Goal: Transaction & Acquisition: Download file/media

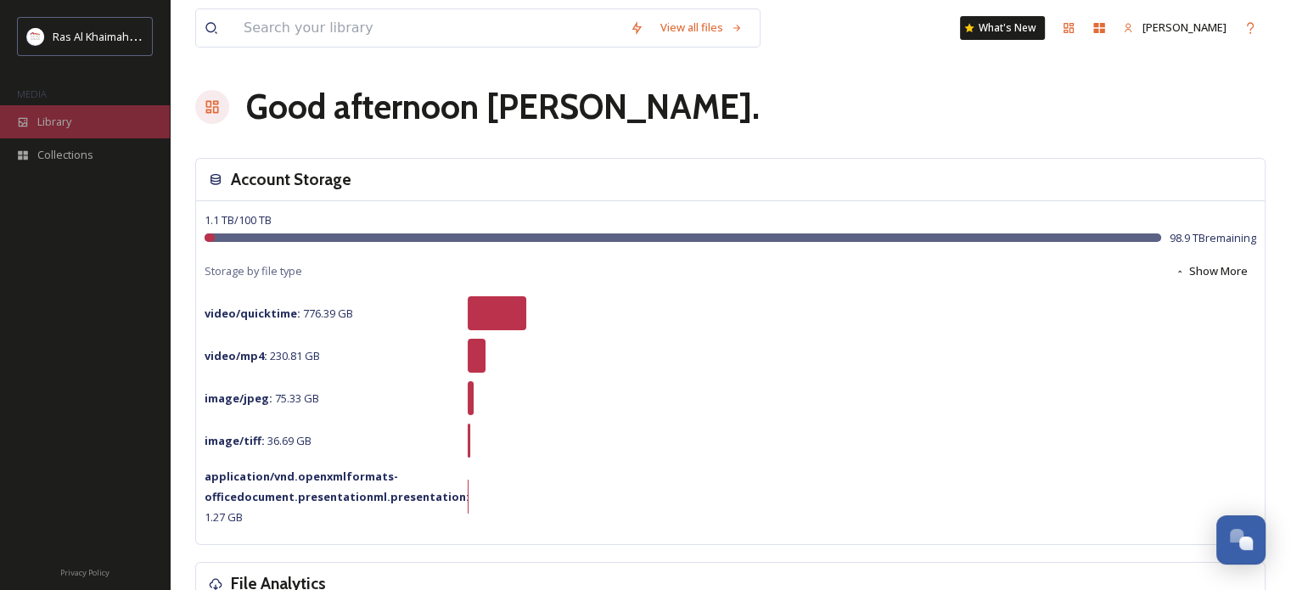
click at [82, 123] on div "Library" at bounding box center [85, 121] width 170 height 33
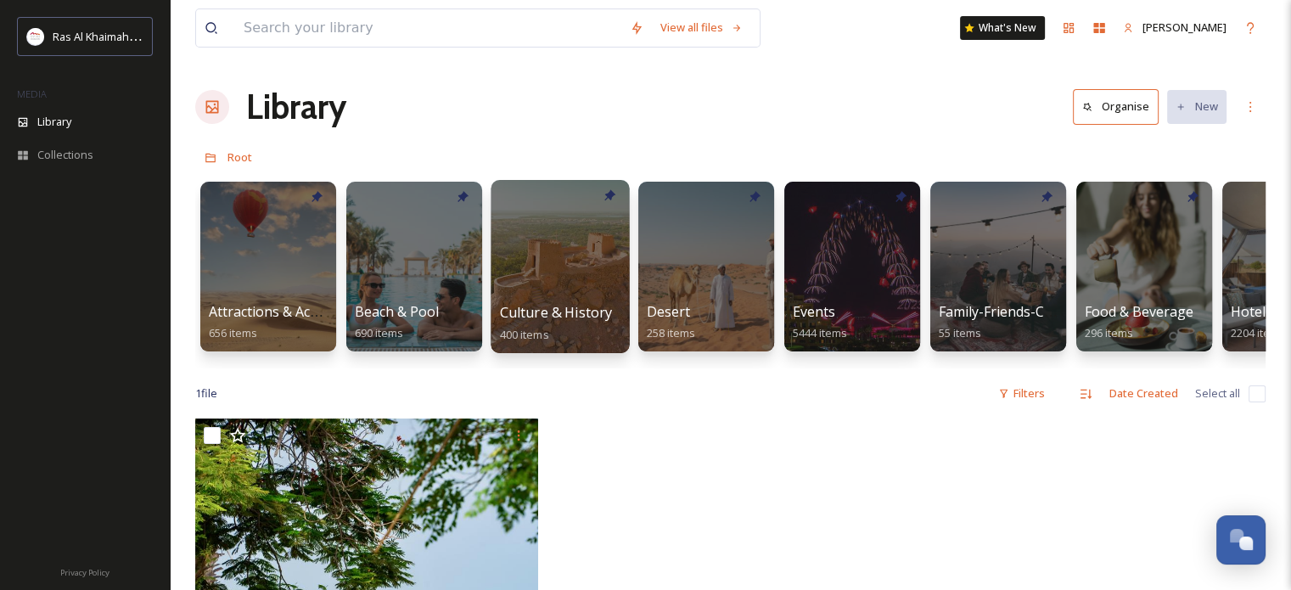
click at [565, 279] on div at bounding box center [560, 266] width 138 height 173
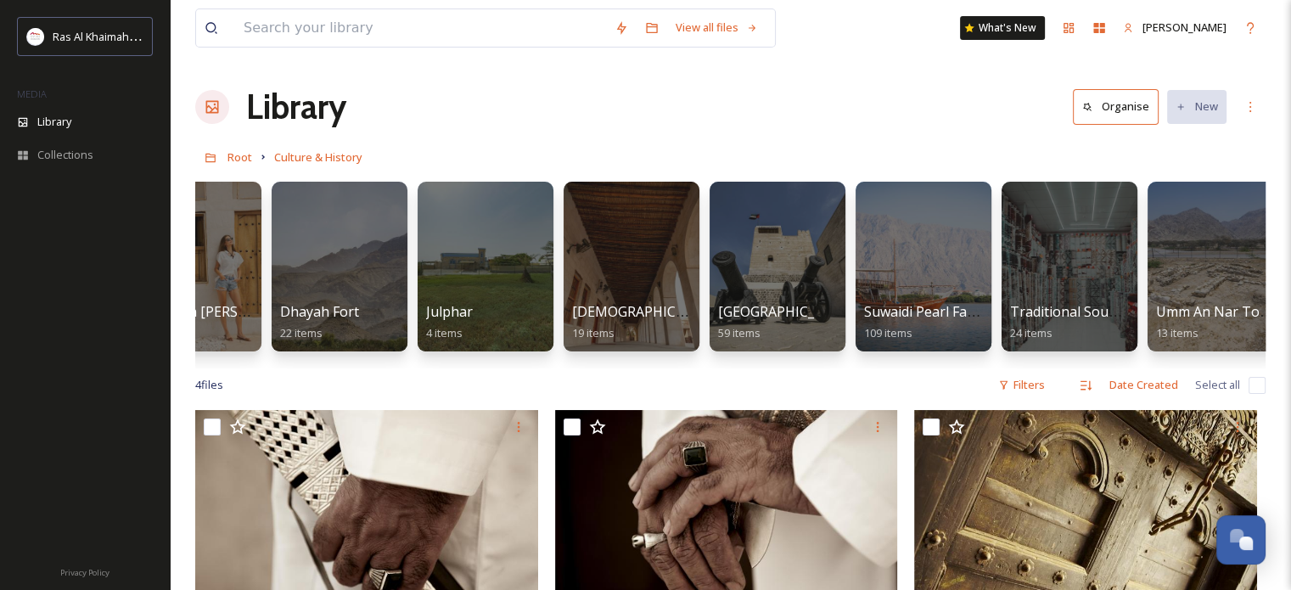
scroll to position [0, 244]
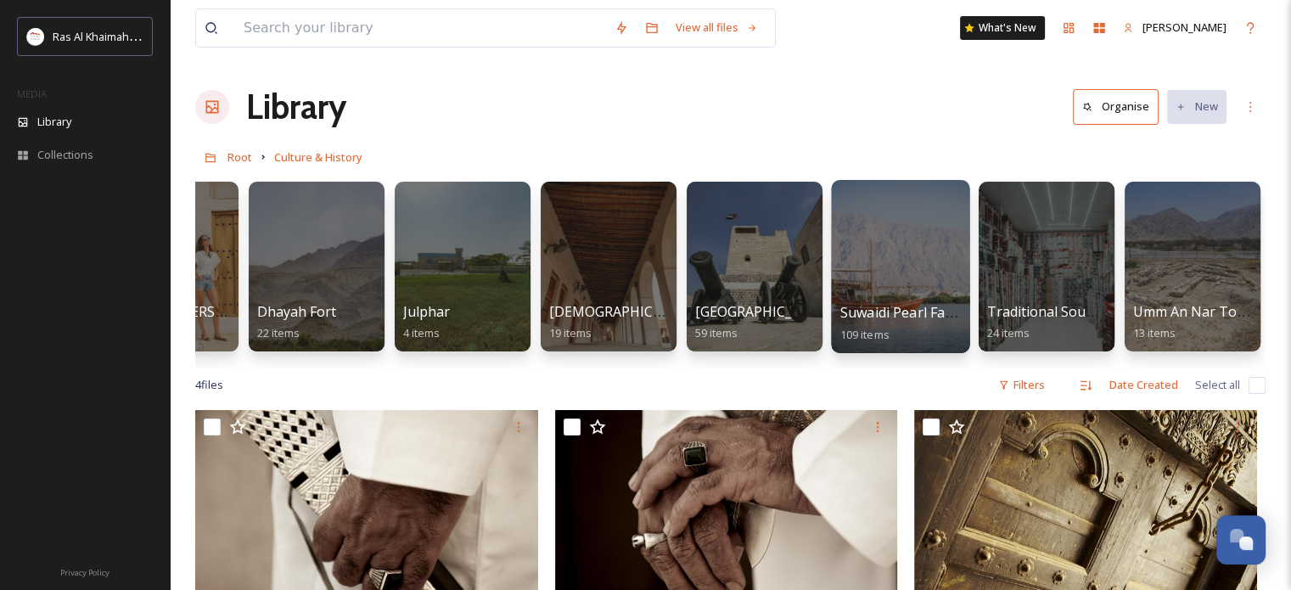
click at [920, 250] on div at bounding box center [900, 266] width 138 height 173
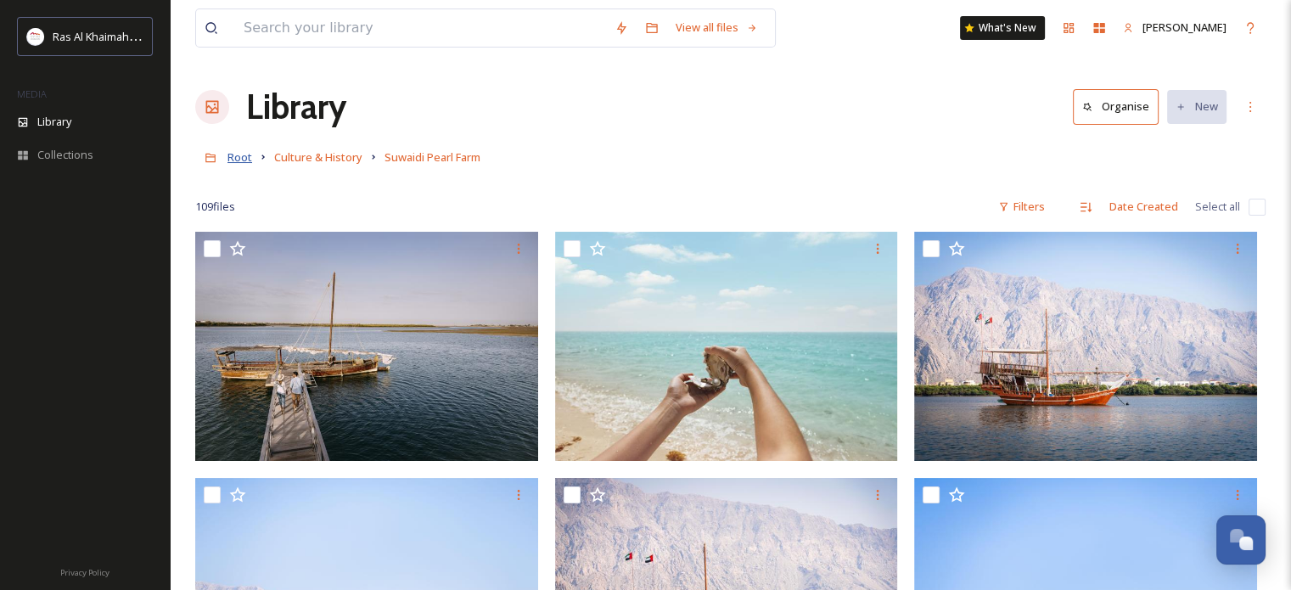
click at [239, 155] on span "Root" at bounding box center [240, 156] width 25 height 15
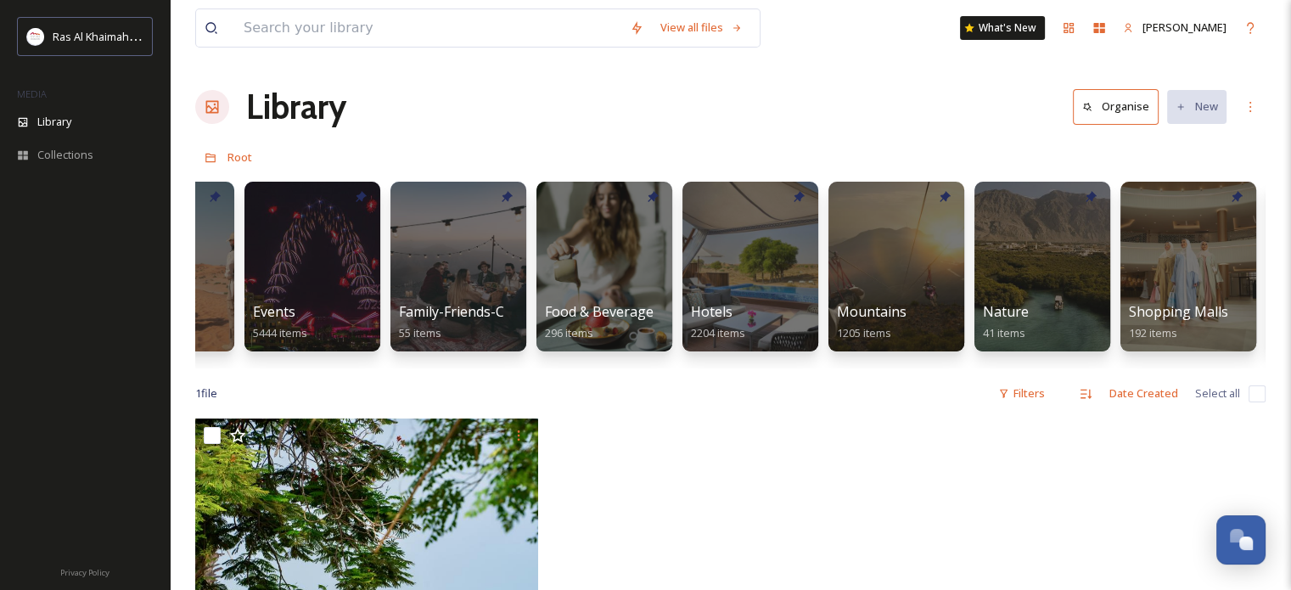
scroll to position [0, 545]
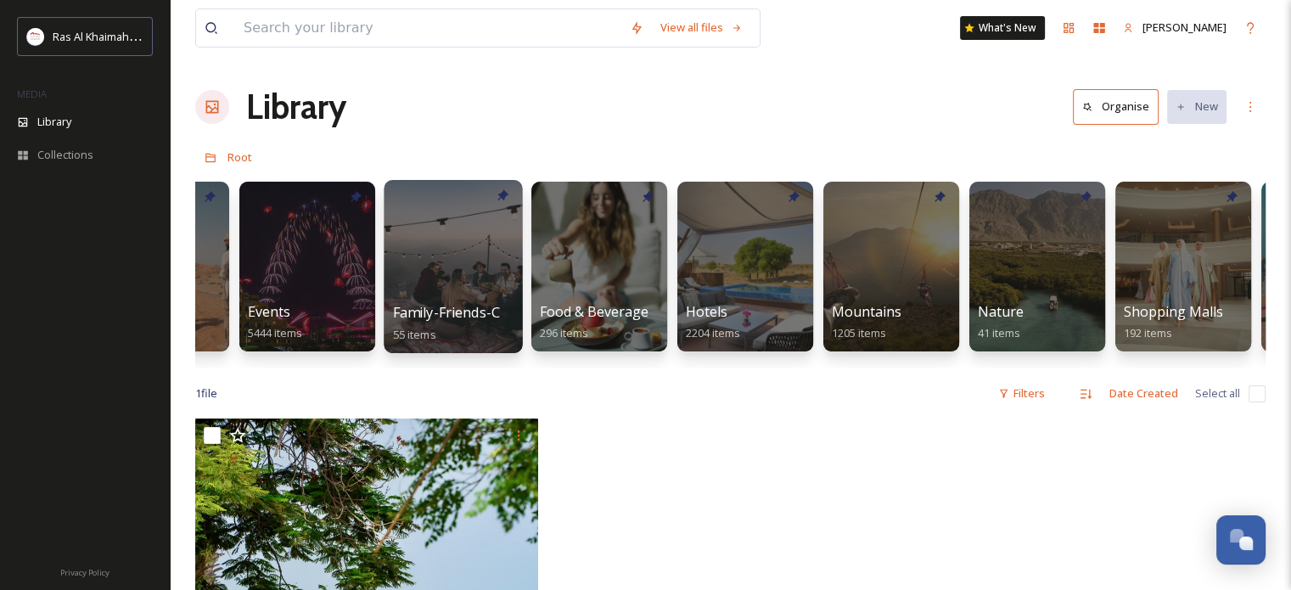
click at [461, 239] on div at bounding box center [453, 266] width 138 height 173
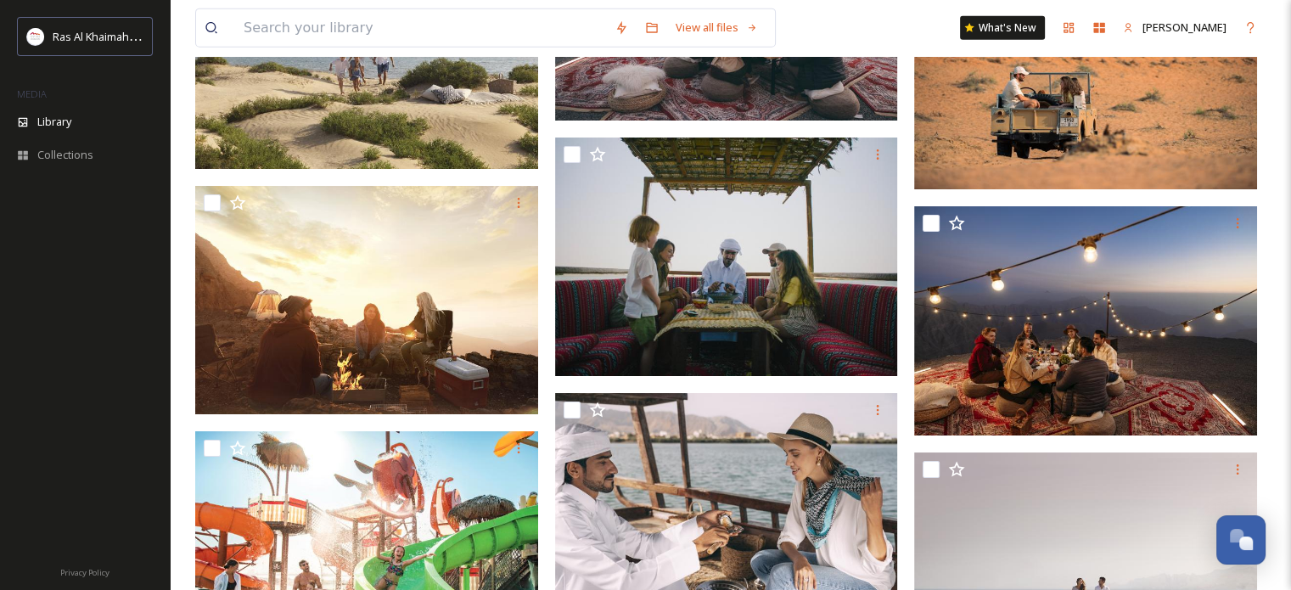
scroll to position [4298, 0]
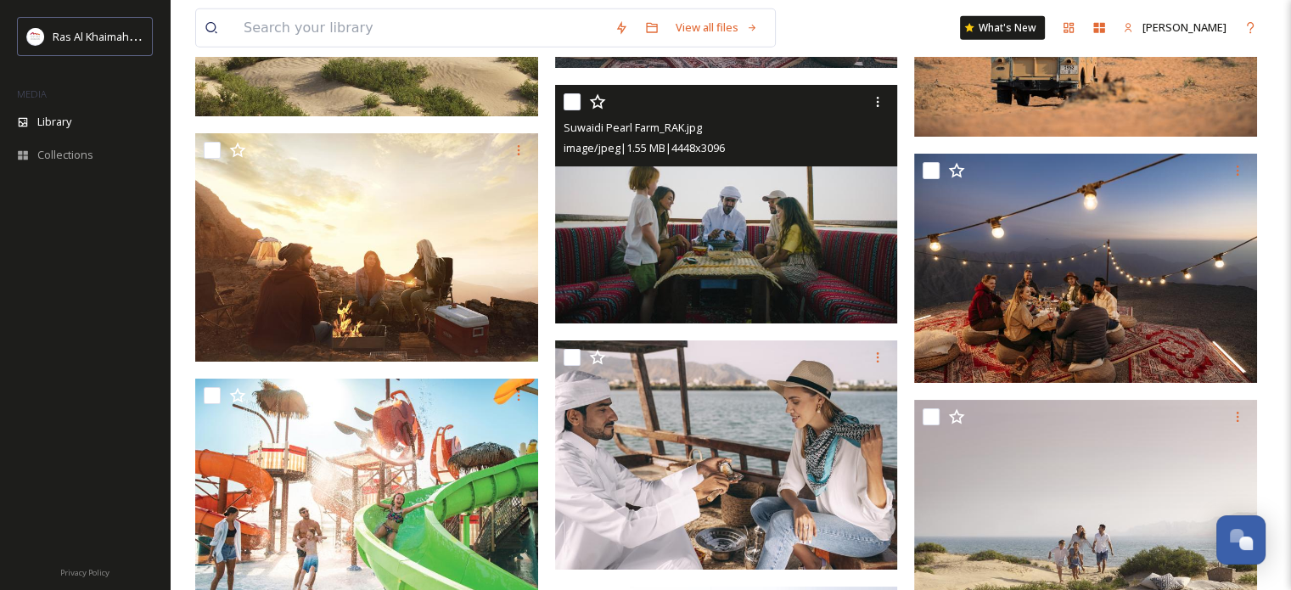
click at [691, 200] on img at bounding box center [726, 204] width 343 height 239
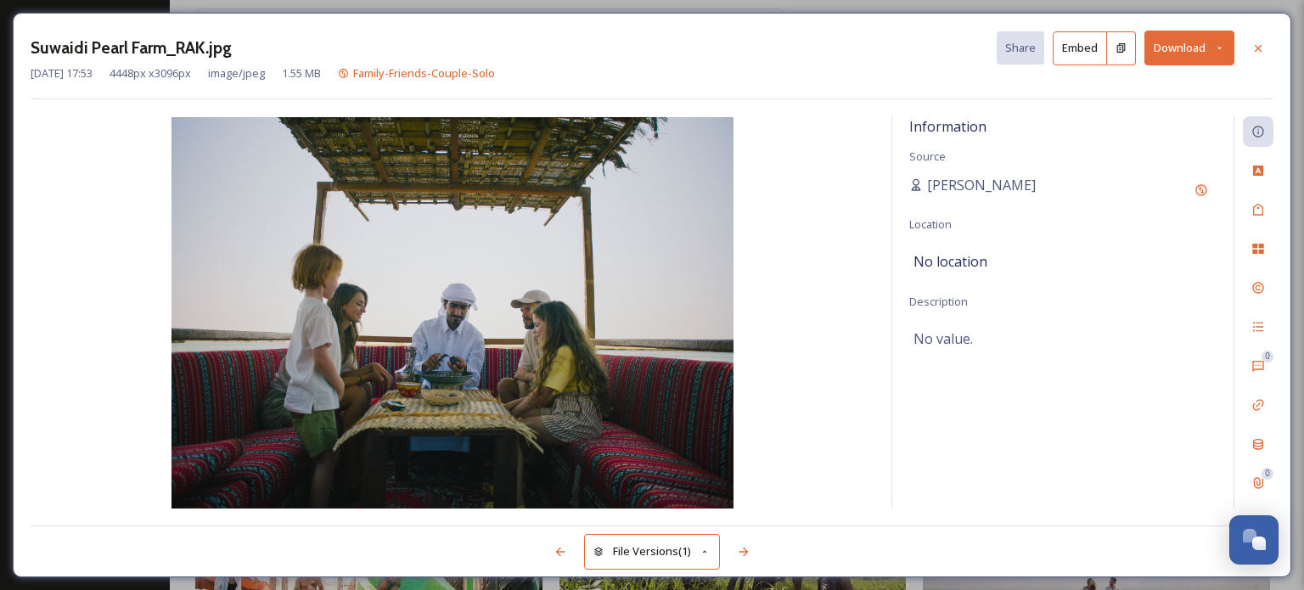
click at [1227, 39] on button "Download" at bounding box center [1190, 48] width 90 height 35
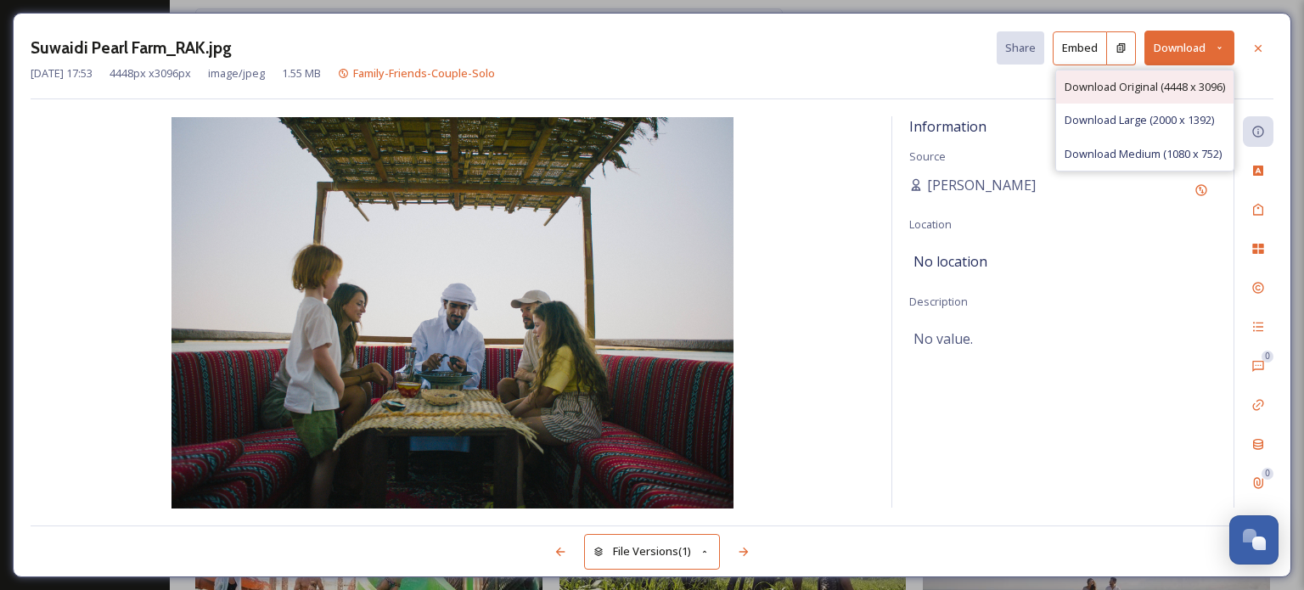
click at [1168, 80] on span "Download Original (4448 x 3096)" at bounding box center [1145, 87] width 160 height 16
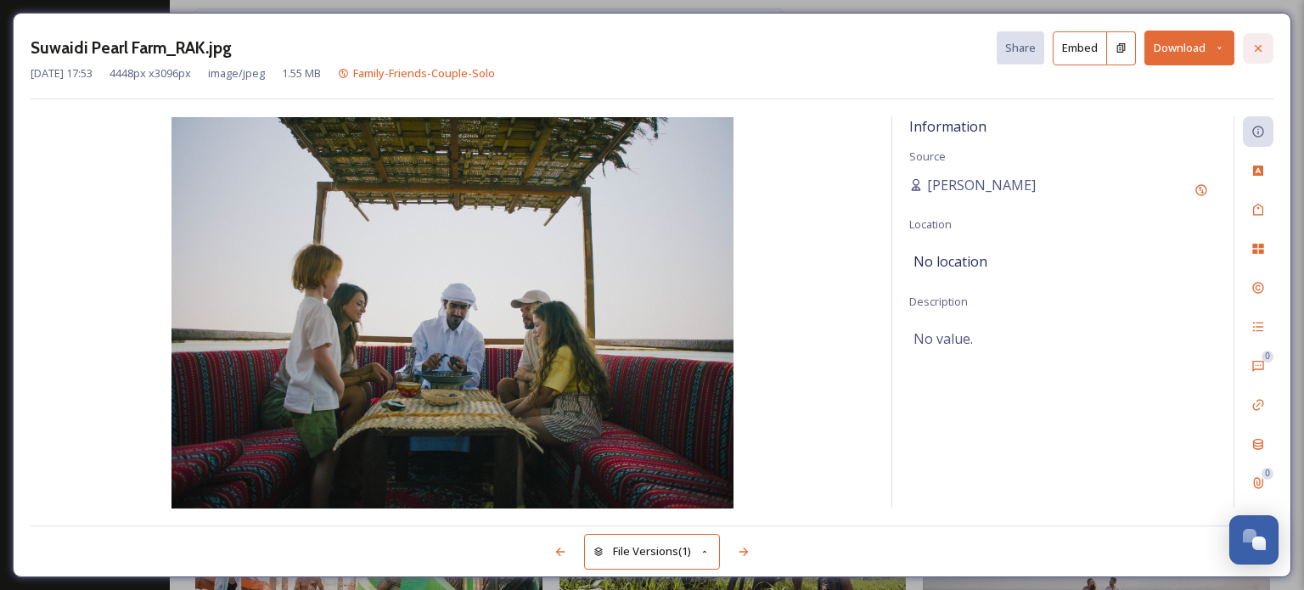
click at [1258, 47] on icon at bounding box center [1258, 47] width 7 height 7
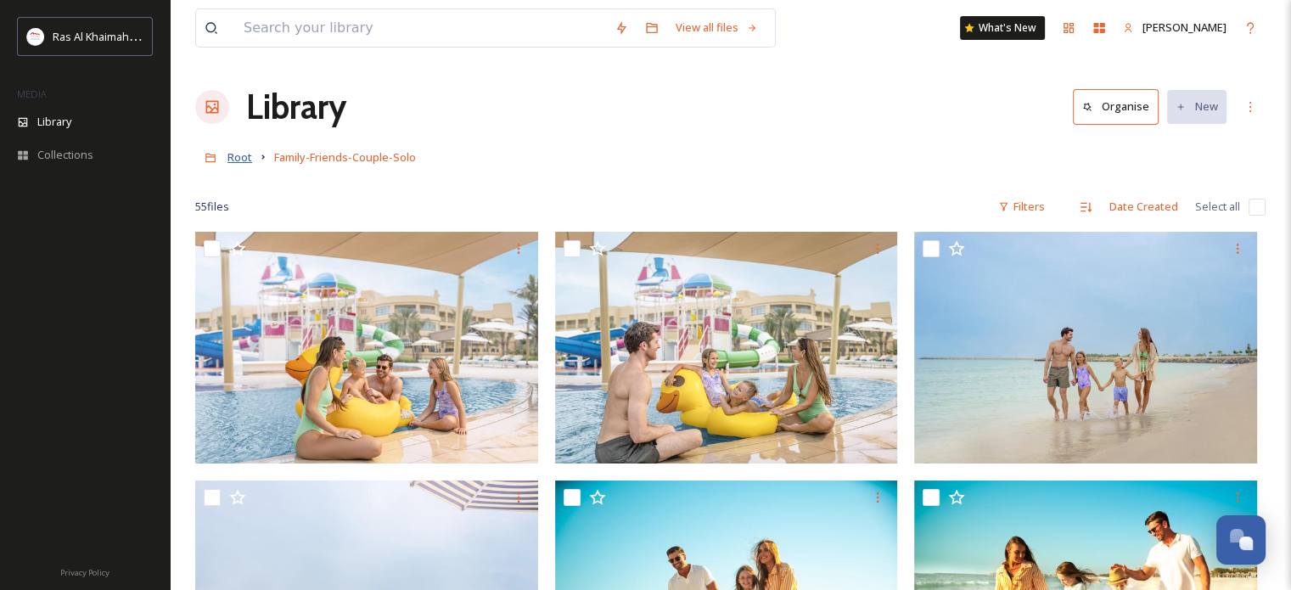
click at [239, 159] on span "Root" at bounding box center [240, 156] width 25 height 15
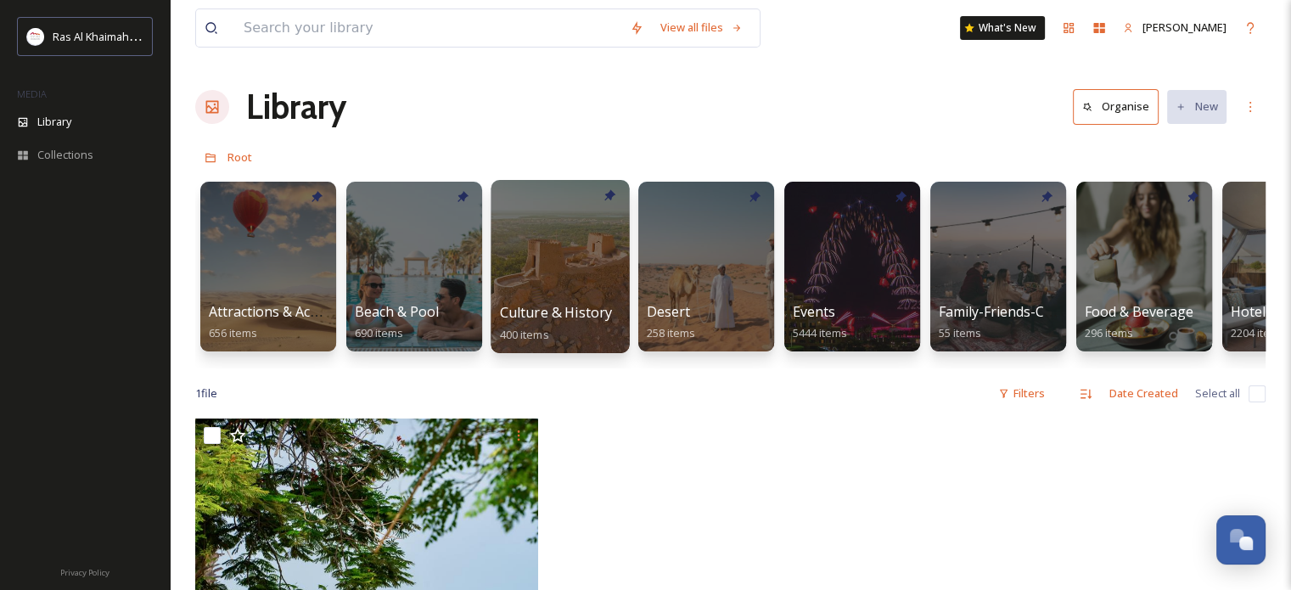
click at [550, 261] on div at bounding box center [560, 266] width 138 height 173
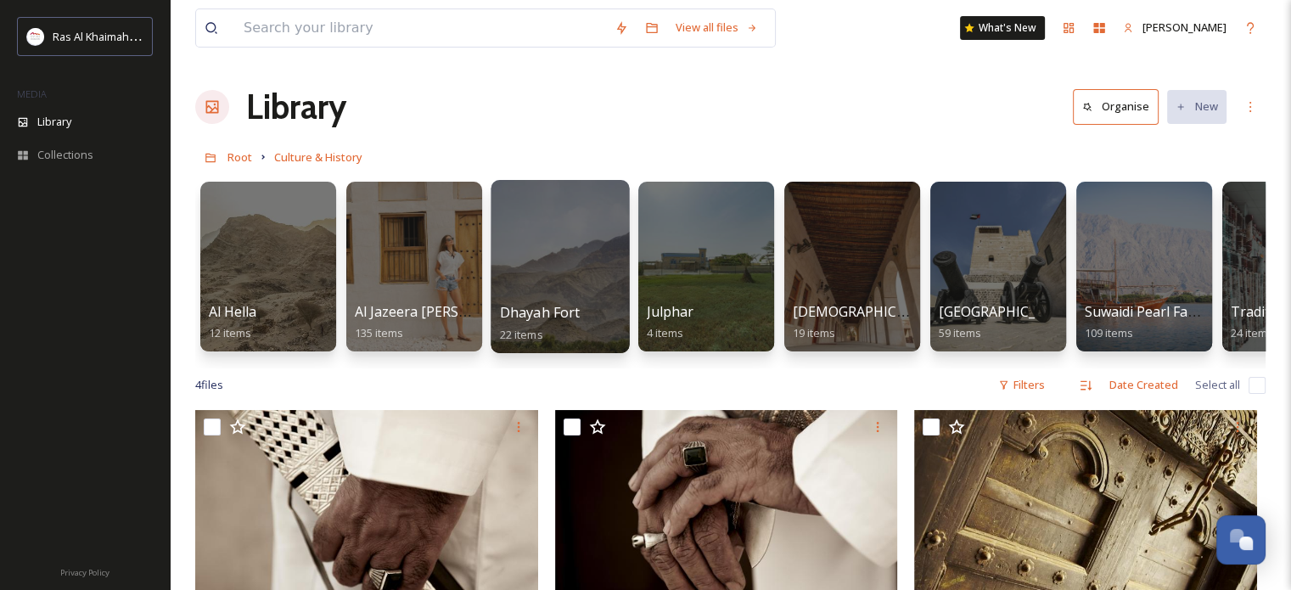
click at [568, 276] on div at bounding box center [560, 266] width 138 height 173
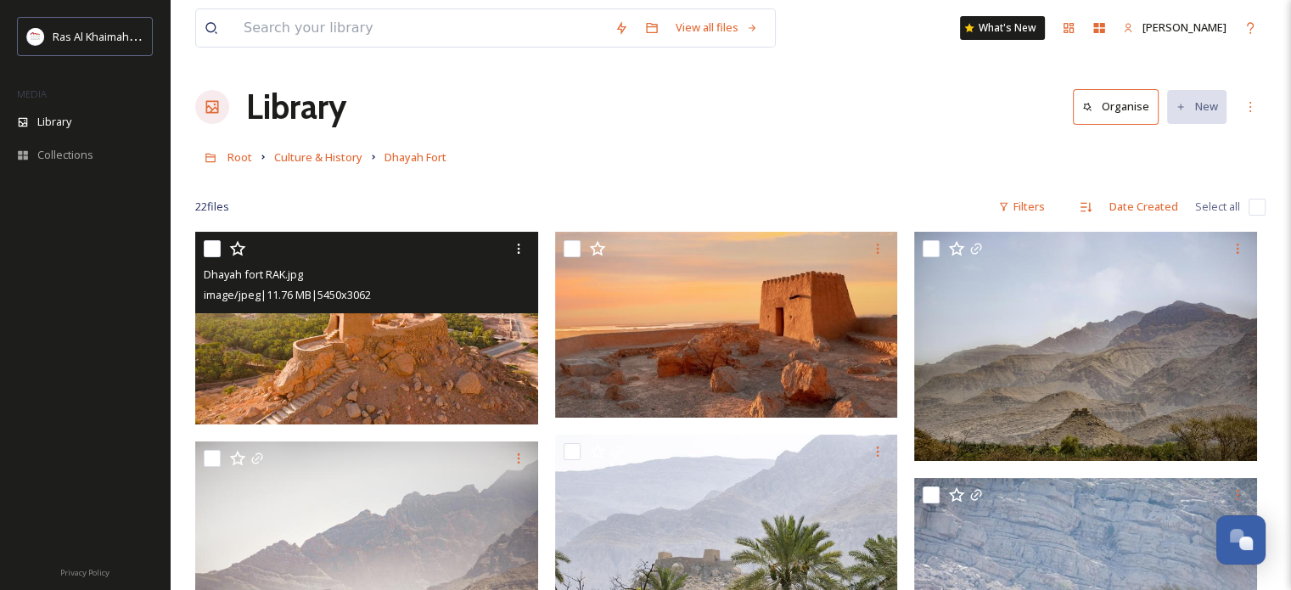
click at [340, 332] on img at bounding box center [366, 328] width 343 height 193
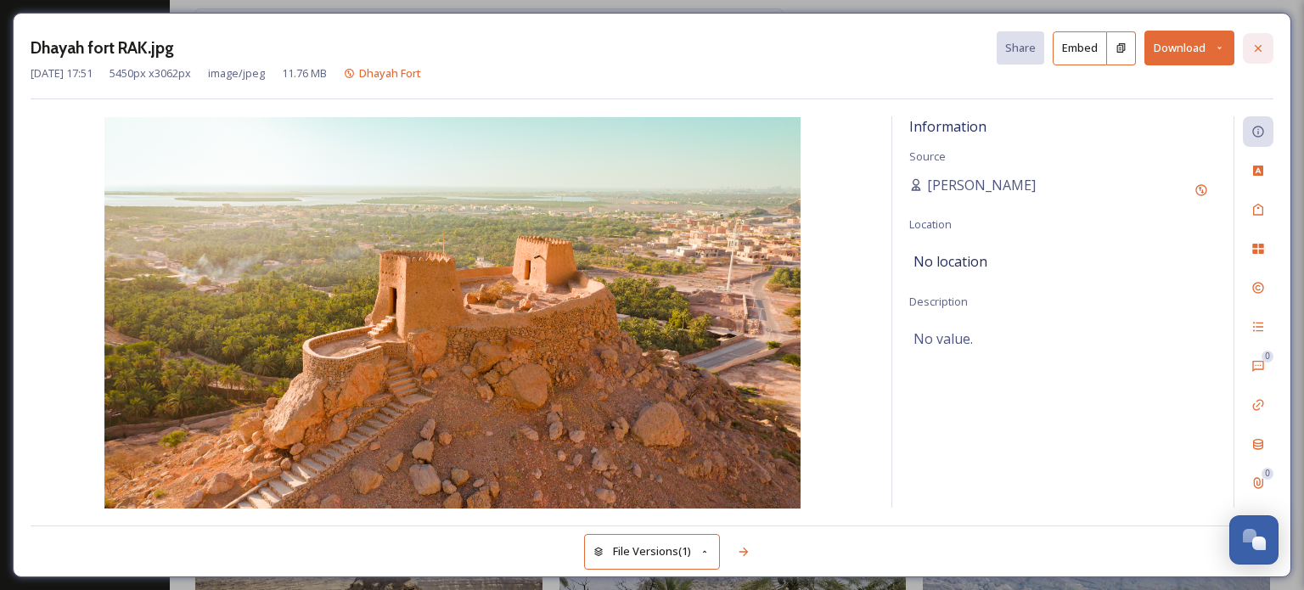
click at [1255, 47] on icon at bounding box center [1259, 49] width 14 height 14
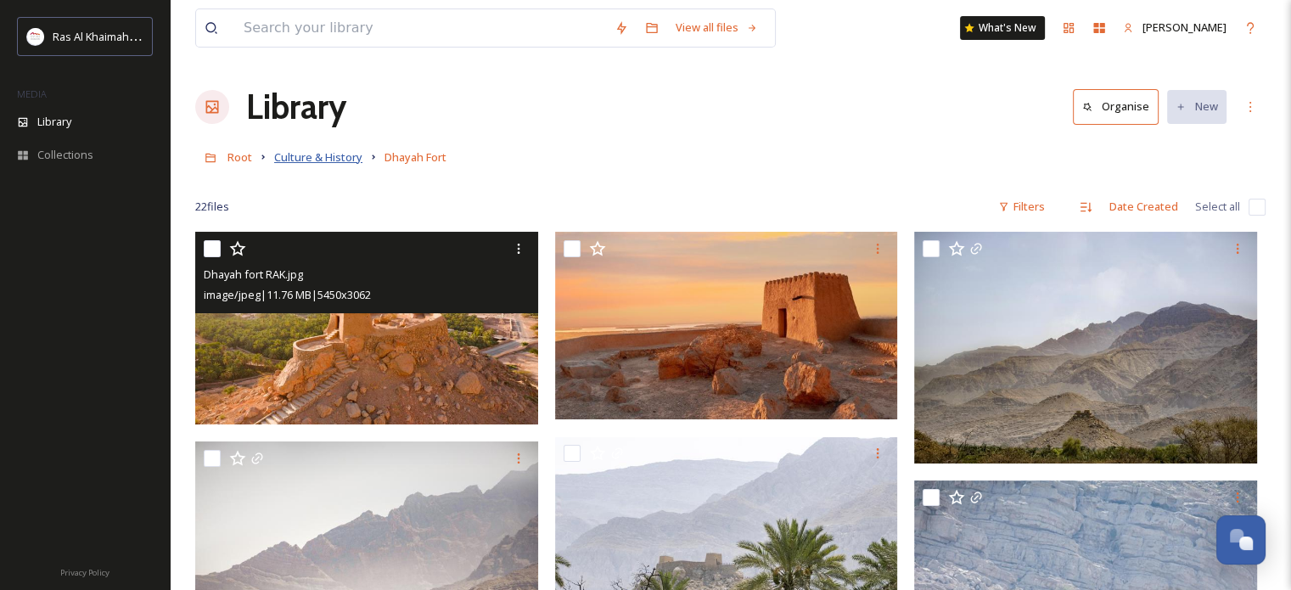
click at [328, 155] on span "Culture & History" at bounding box center [318, 156] width 88 height 15
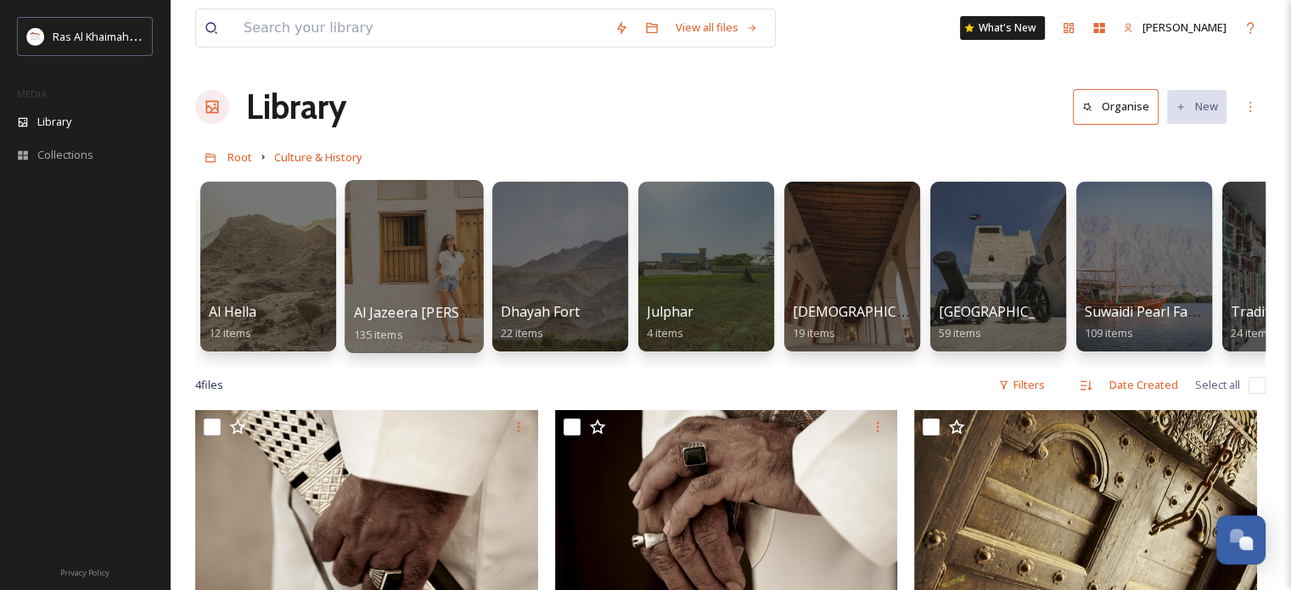
click at [402, 269] on div at bounding box center [414, 266] width 138 height 173
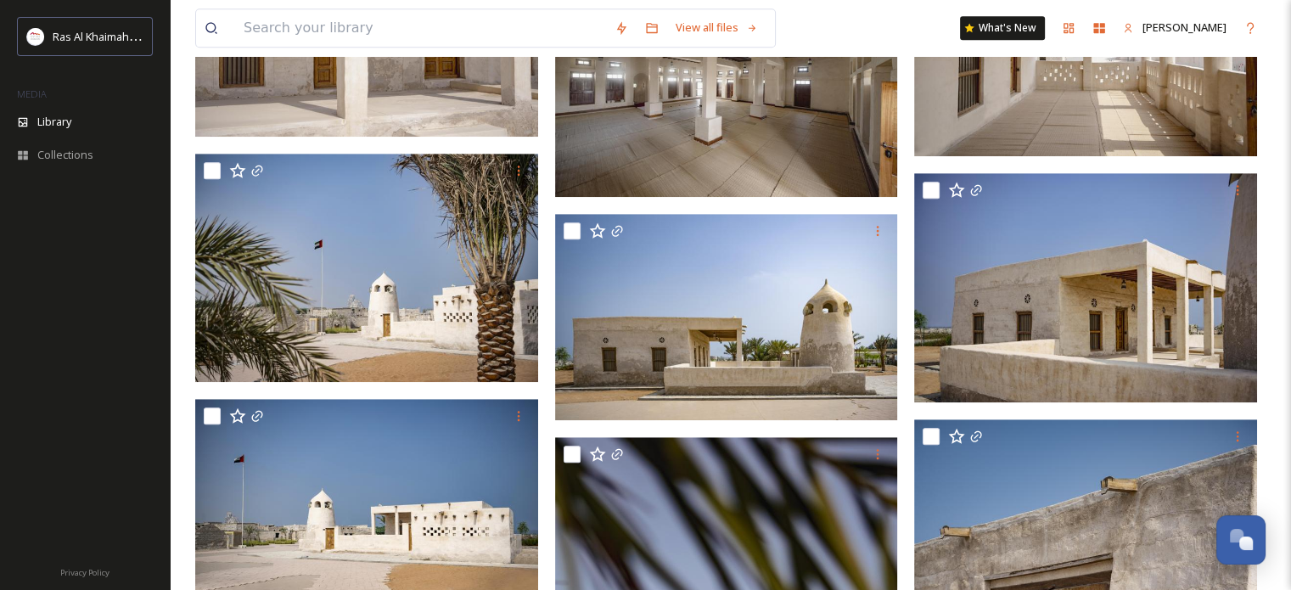
scroll to position [1042, 0]
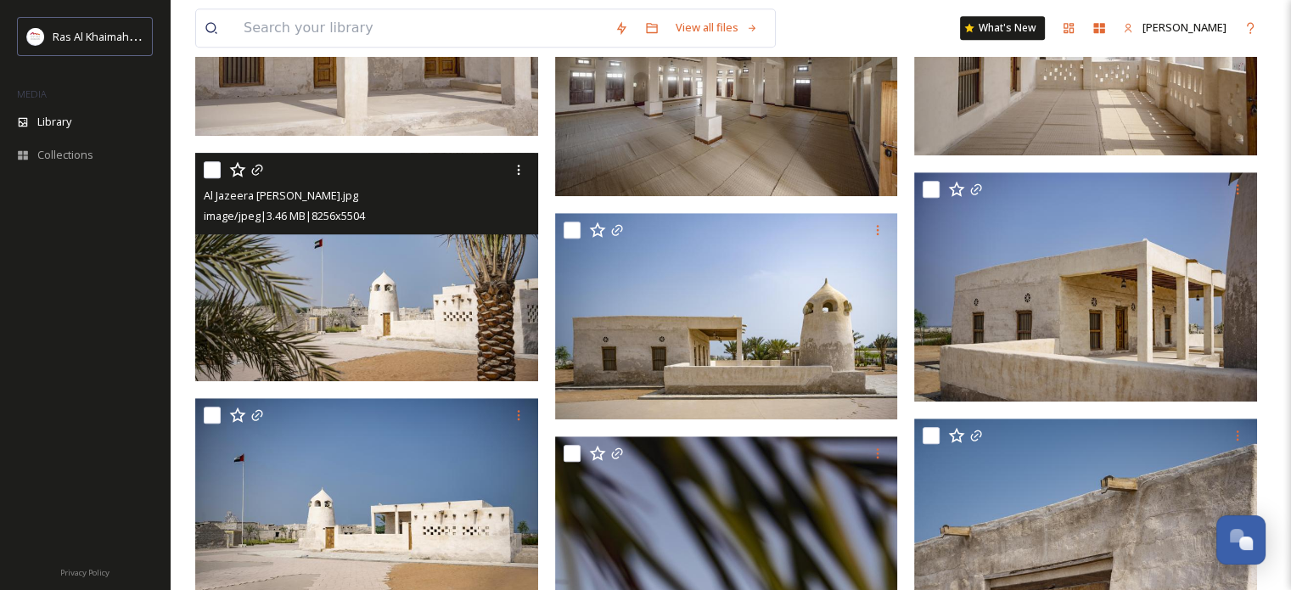
click at [361, 290] on img at bounding box center [366, 267] width 343 height 229
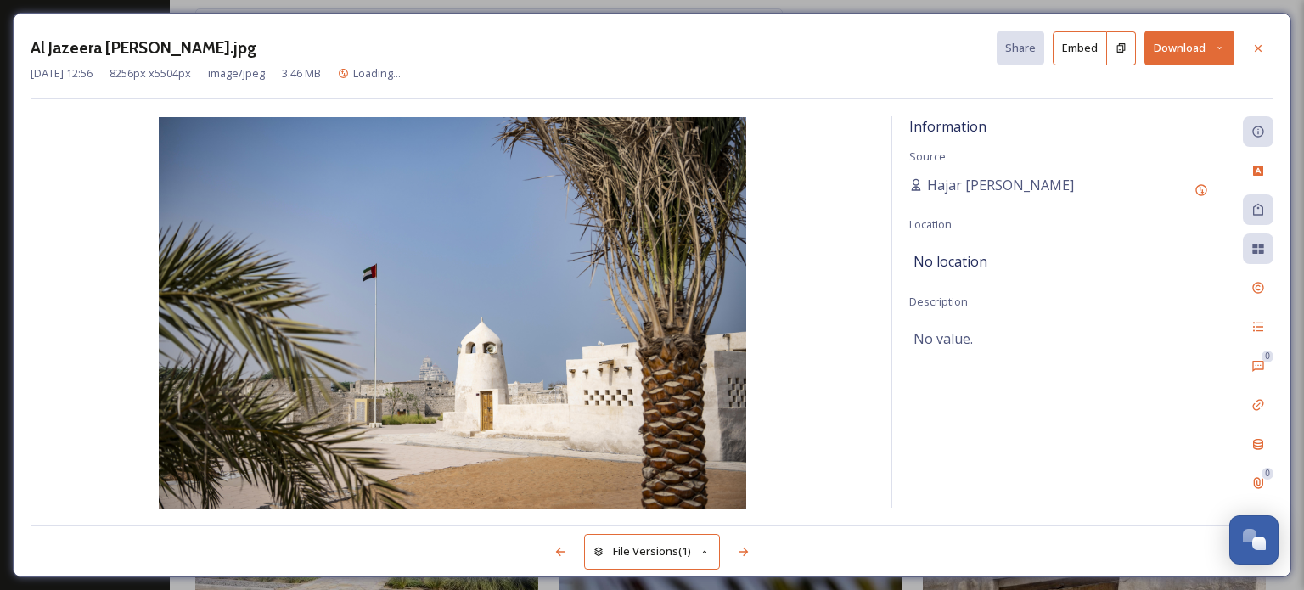
click at [1221, 44] on icon at bounding box center [1219, 47] width 11 height 11
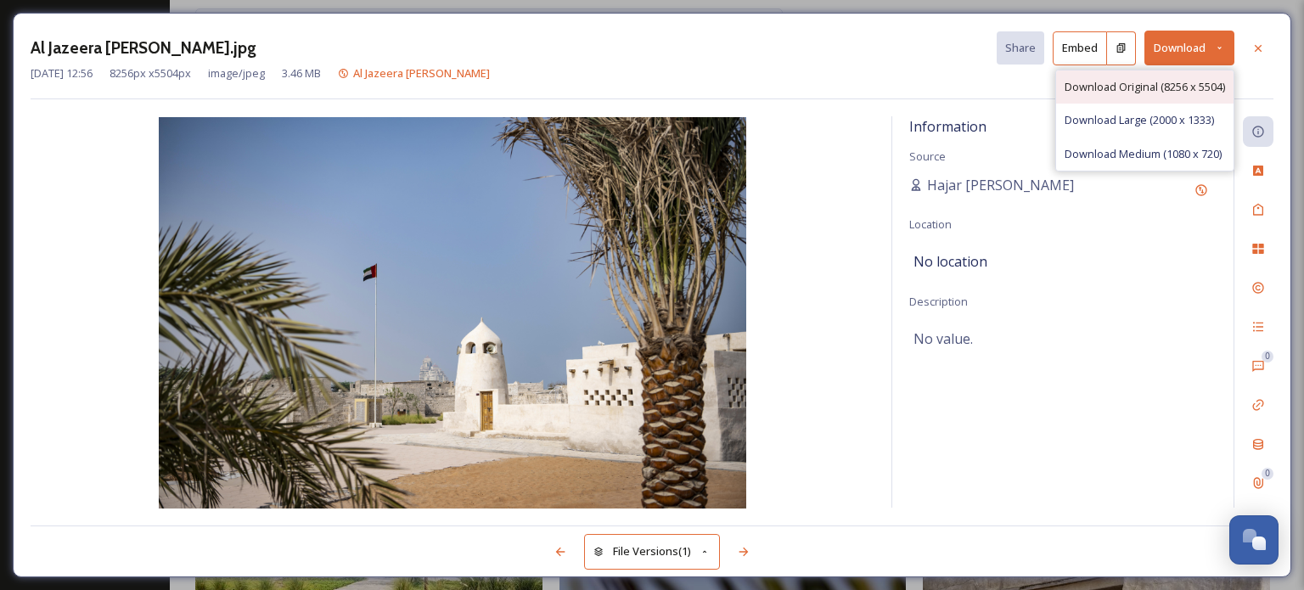
click at [1141, 91] on span "Download Original (8256 x 5504)" at bounding box center [1145, 87] width 160 height 16
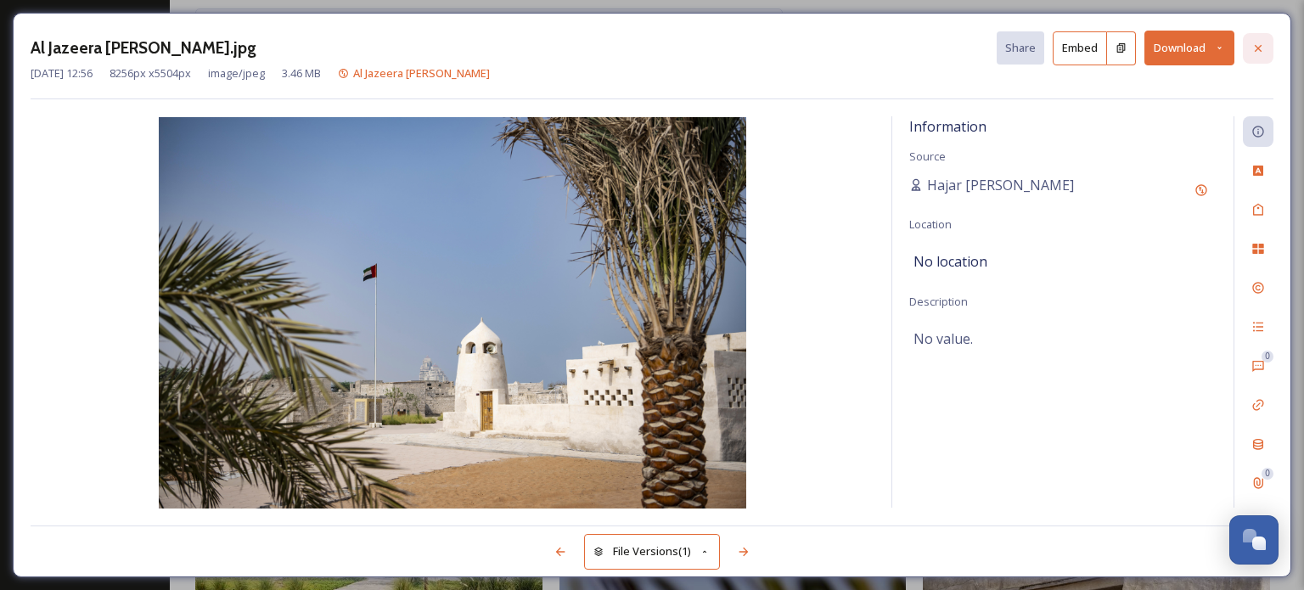
click at [1258, 54] on div at bounding box center [1258, 48] width 31 height 31
